Goal: Navigation & Orientation: Find specific page/section

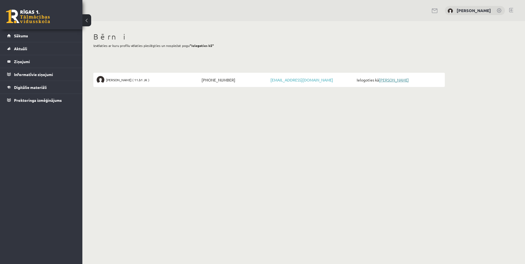
click at [389, 79] on link "[PERSON_NAME]" at bounding box center [394, 79] width 30 height 5
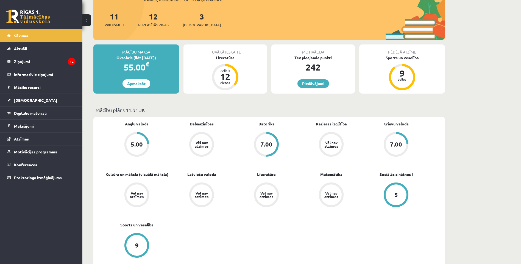
scroll to position [82, 0]
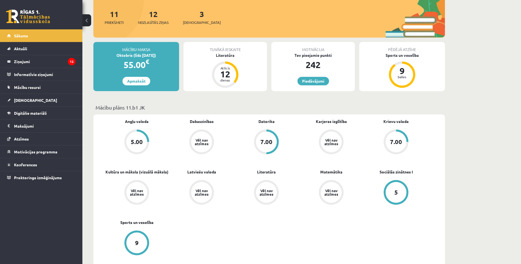
click at [134, 141] on div "5.00" at bounding box center [137, 142] width 12 height 6
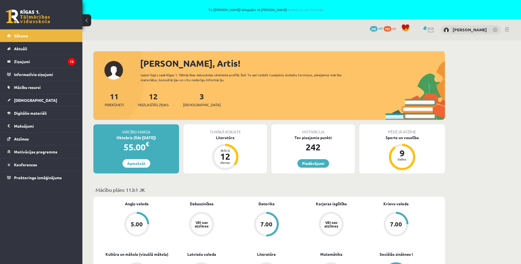
scroll to position [82, 0]
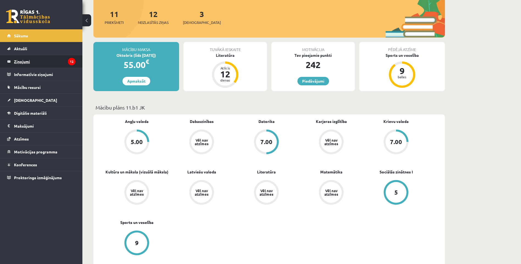
click at [25, 58] on legend "Ziņojumi 12" at bounding box center [44, 61] width 61 height 13
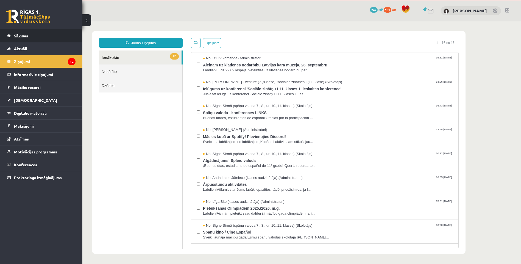
click at [17, 36] on span "Sākums" at bounding box center [21, 35] width 14 height 5
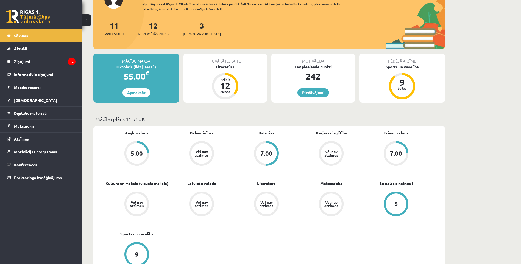
scroll to position [27, 0]
